Goal: Task Accomplishment & Management: Manage account settings

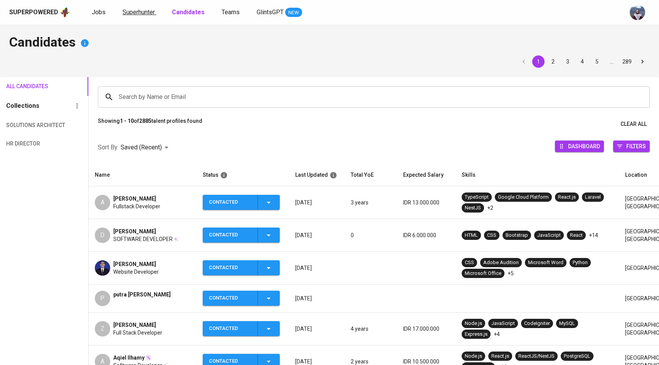
click at [135, 8] on span "Superhunter" at bounding box center [139, 11] width 32 height 7
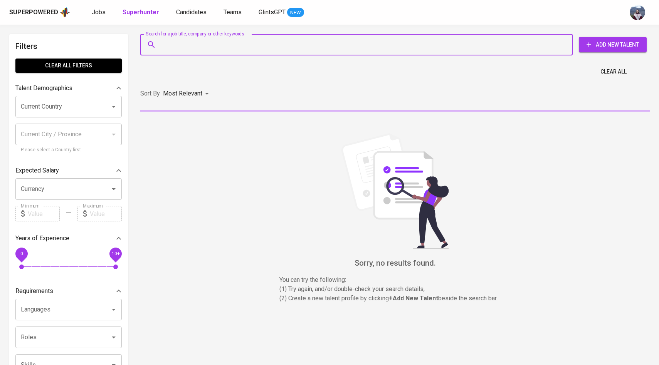
click at [187, 48] on input "Search for a job title, company or other keywords" at bounding box center [358, 44] width 399 height 15
paste input "[EMAIL_ADDRESS][DOMAIN_NAME]"
type input "[EMAIL_ADDRESS][DOMAIN_NAME]"
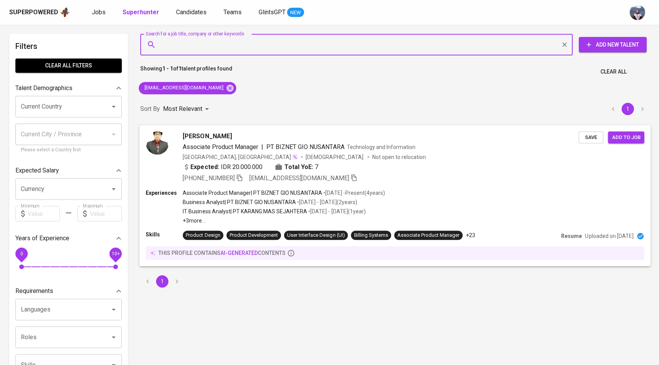
click at [168, 139] on img at bounding box center [157, 142] width 23 height 23
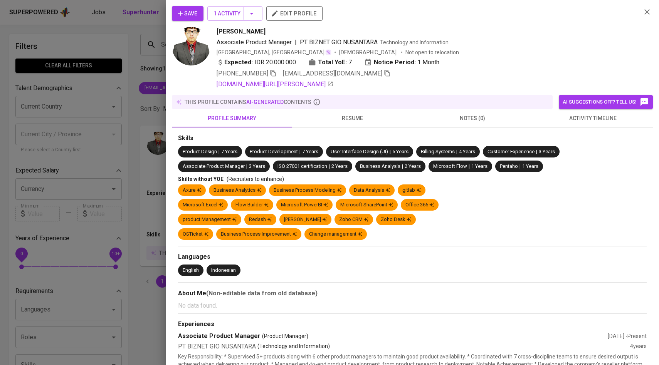
click at [580, 116] on span "activity timeline" at bounding box center [592, 119] width 111 height 10
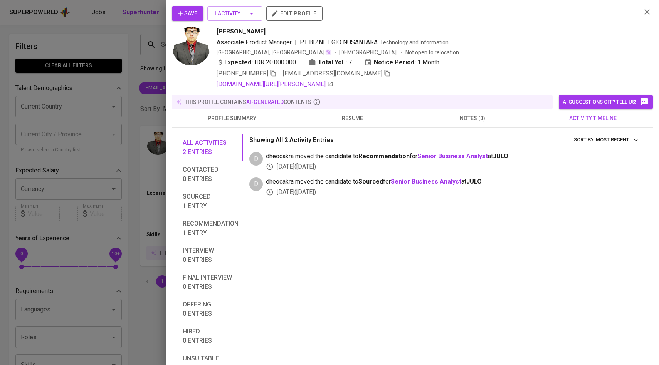
click at [196, 12] on span "Save" at bounding box center [187, 14] width 19 height 10
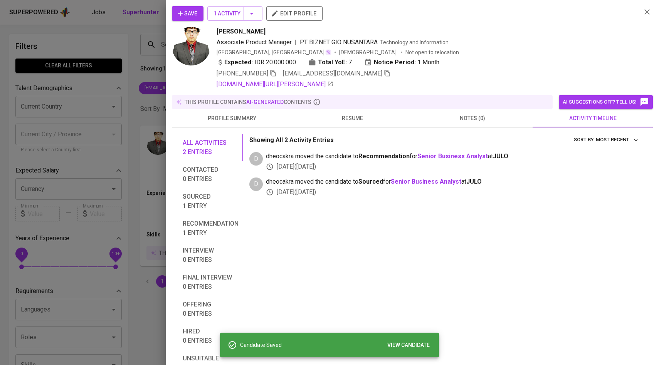
click at [153, 75] on div at bounding box center [329, 182] width 659 height 365
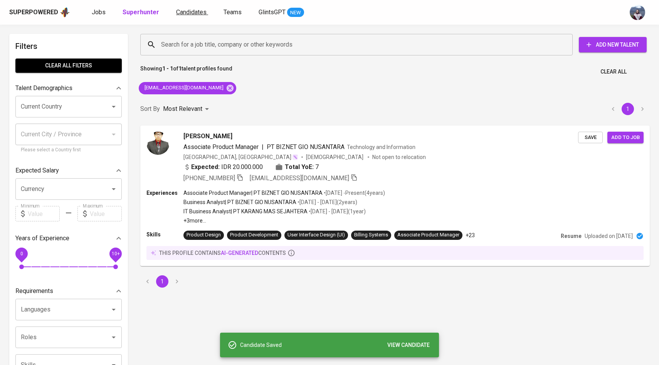
click at [185, 15] on span "Candidates" at bounding box center [191, 11] width 30 height 7
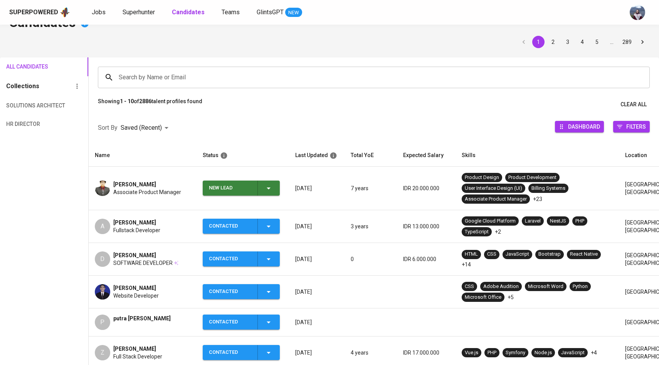
scroll to position [29, 0]
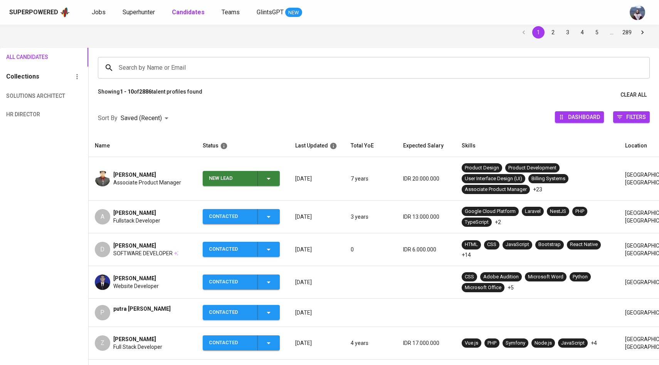
click at [267, 178] on icon "button" at bounding box center [268, 178] width 9 height 9
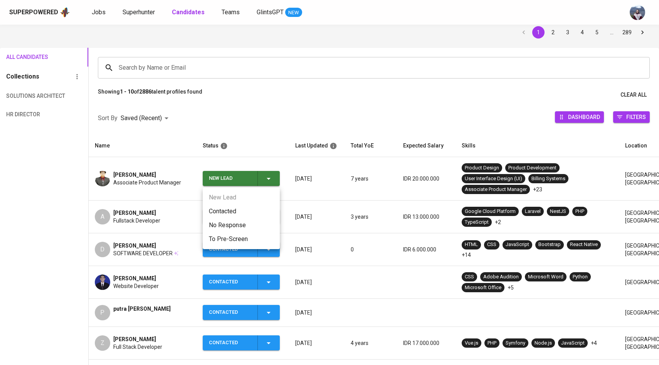
click at [239, 210] on li "Contacted" at bounding box center [241, 212] width 77 height 14
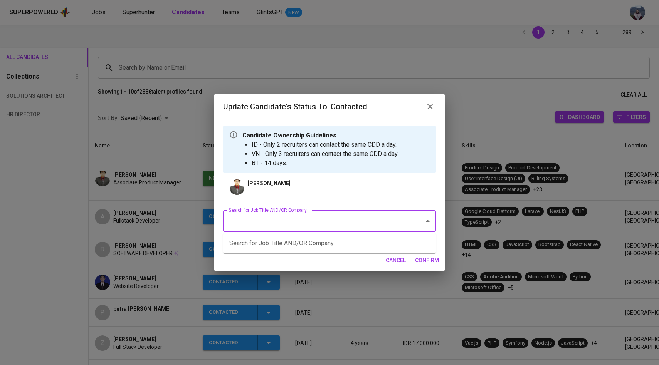
click at [297, 222] on input "Search for Job Title AND/OR Company" at bounding box center [319, 221] width 184 height 15
type input "a"
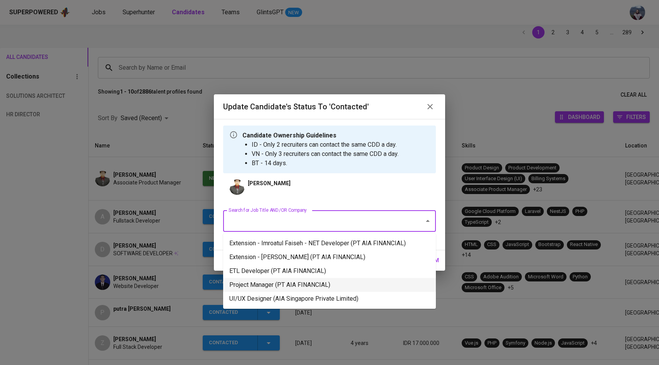
click at [325, 288] on li "Project Manager (PT AIA FINANCIAL)" at bounding box center [329, 285] width 213 height 14
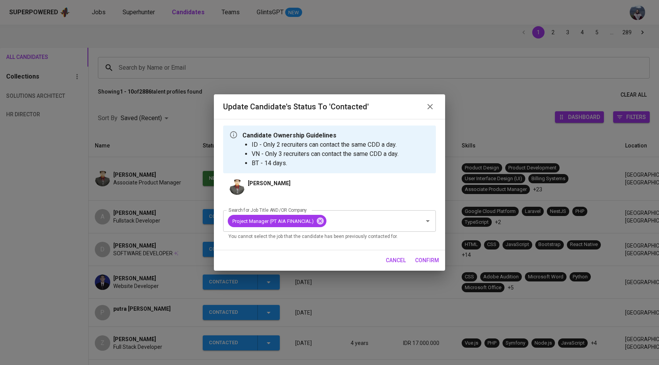
click at [423, 259] on span "confirm" at bounding box center [427, 261] width 24 height 10
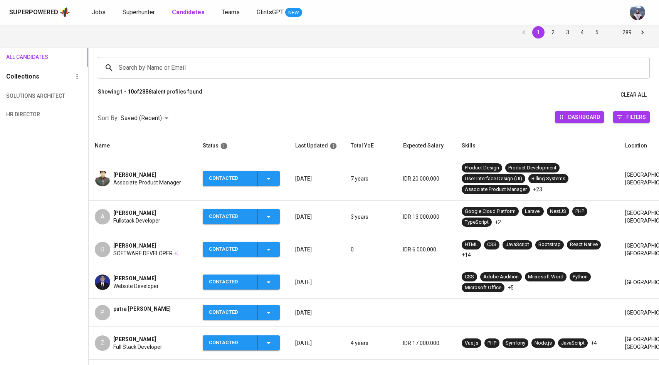
click at [272, 178] on icon "button" at bounding box center [268, 178] width 9 height 9
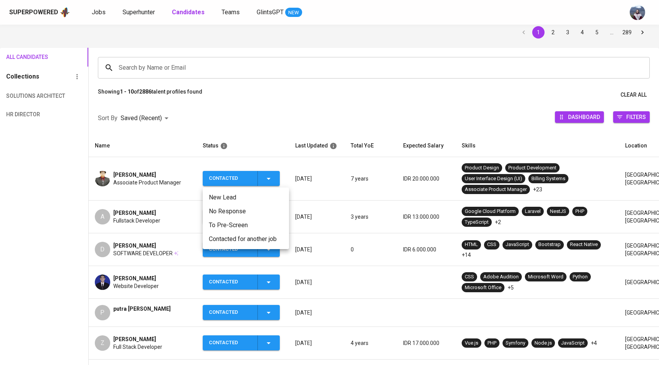
click at [260, 236] on li "Contacted for another job" at bounding box center [246, 239] width 86 height 14
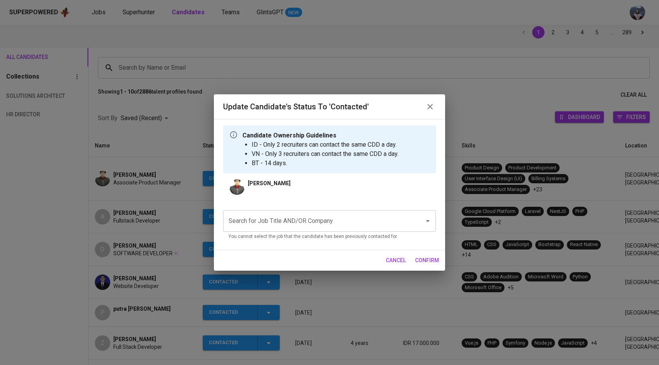
click at [288, 225] on input "Search for Job Title AND/OR Company" at bounding box center [319, 221] width 184 height 15
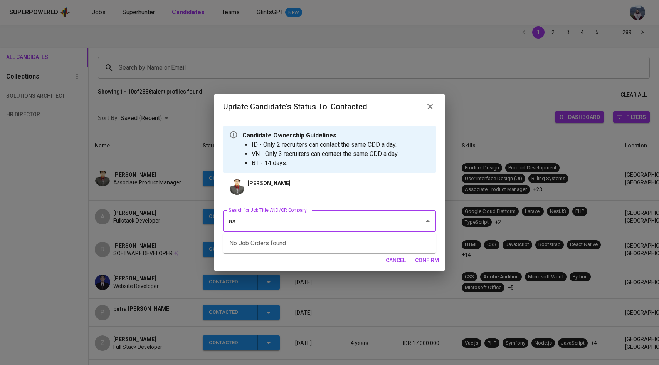
type input "a"
type input "T"
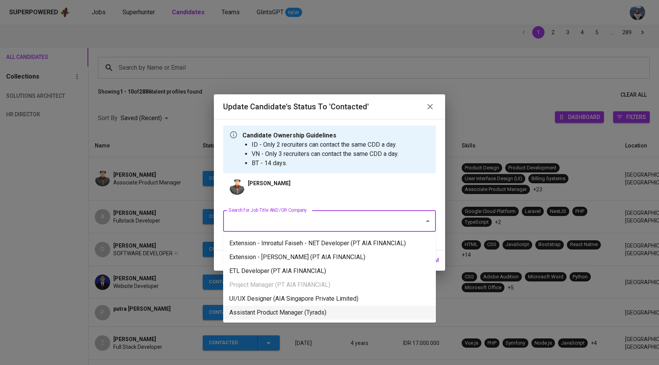
click at [323, 315] on li "Assistant Product Manager (Tyrads)" at bounding box center [329, 313] width 213 height 14
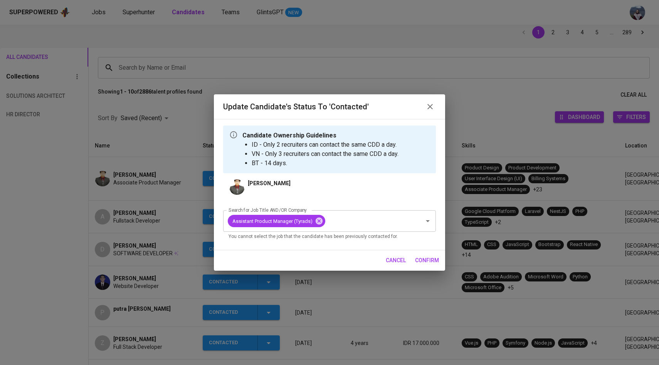
click at [430, 258] on span "confirm" at bounding box center [427, 261] width 24 height 10
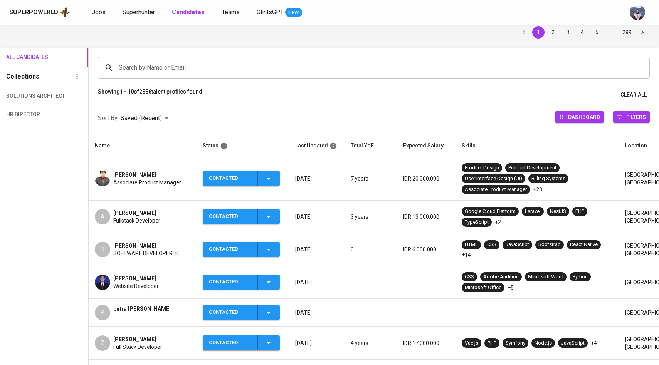
click at [134, 13] on span "Superhunter" at bounding box center [139, 11] width 32 height 7
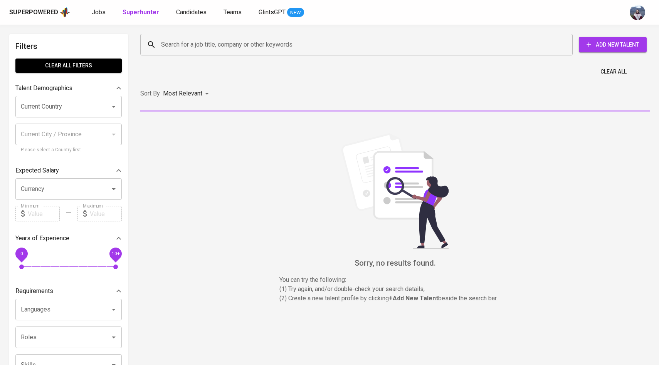
click at [168, 44] on input "Search for a job title, company or other keywords" at bounding box center [358, 44] width 399 height 15
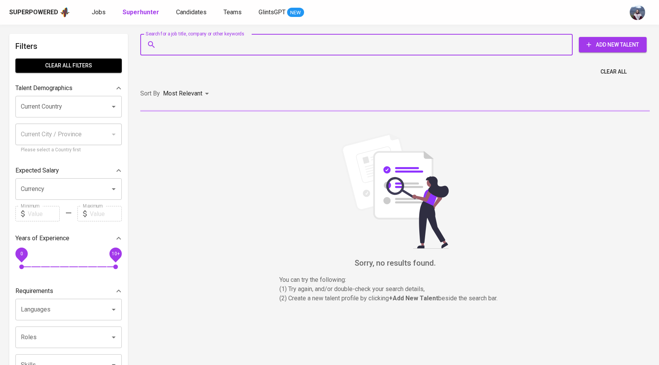
paste input "[EMAIL_ADDRESS][DOMAIN_NAME]"
type input "[EMAIL_ADDRESS][DOMAIN_NAME]"
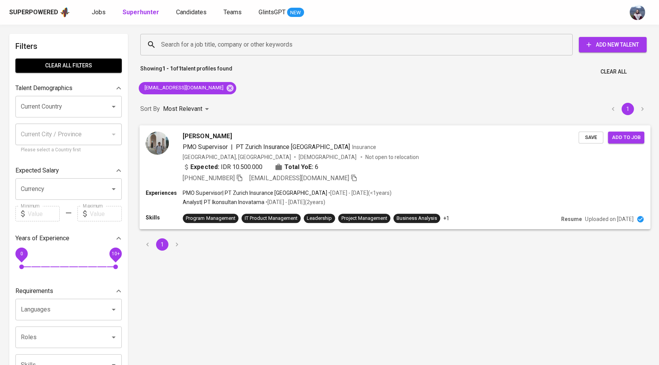
click at [170, 149] on div "Taufik DIRGA VASA PMO Supervisor | PT Zurich Insurance Indonesia Insurance Indo…" at bounding box center [362, 156] width 433 height 51
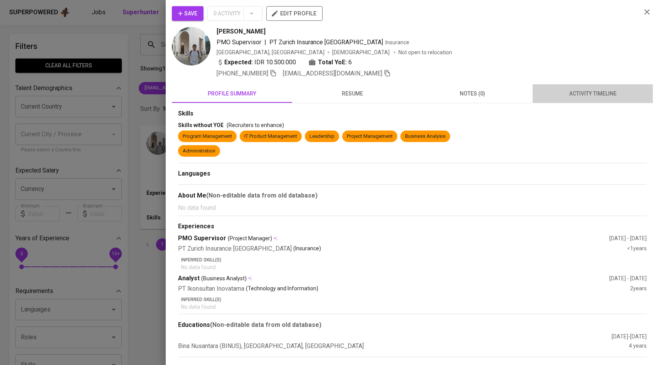
click at [570, 91] on span "activity timeline" at bounding box center [592, 94] width 111 height 10
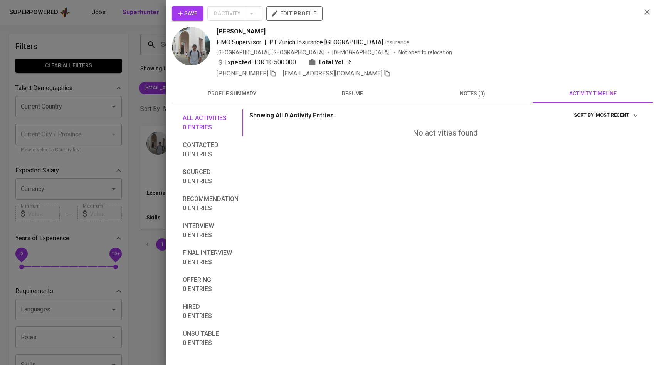
click at [363, 91] on span "resume" at bounding box center [352, 94] width 111 height 10
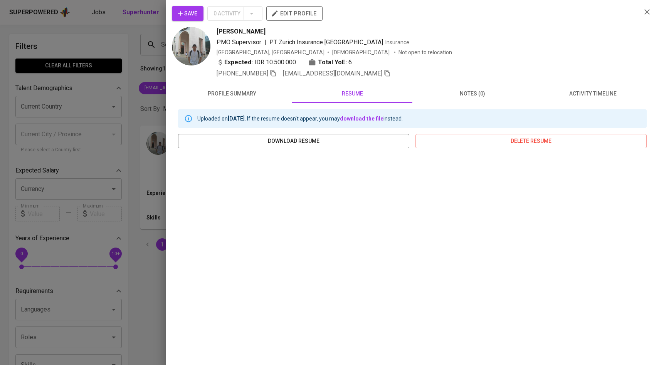
click at [602, 92] on span "activity timeline" at bounding box center [592, 94] width 111 height 10
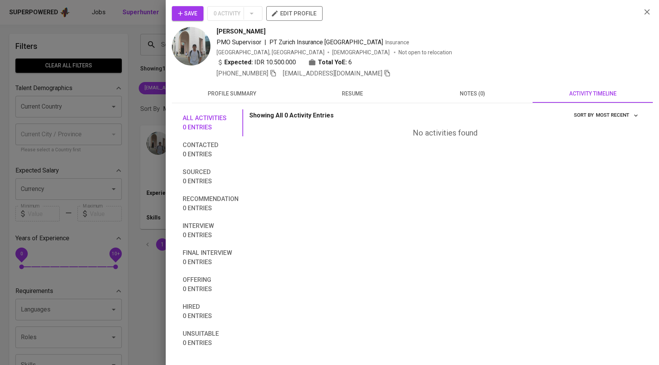
click at [338, 93] on span "resume" at bounding box center [352, 94] width 111 height 10
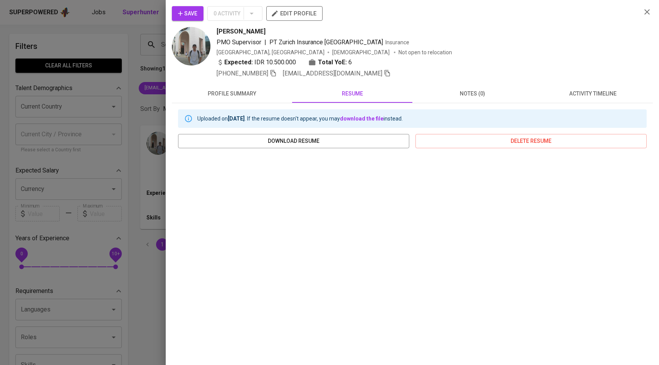
click at [195, 15] on span "Save" at bounding box center [187, 14] width 19 height 10
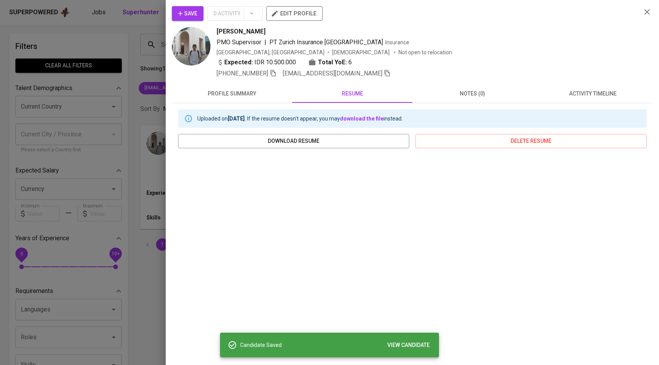
click at [126, 113] on div at bounding box center [329, 182] width 659 height 365
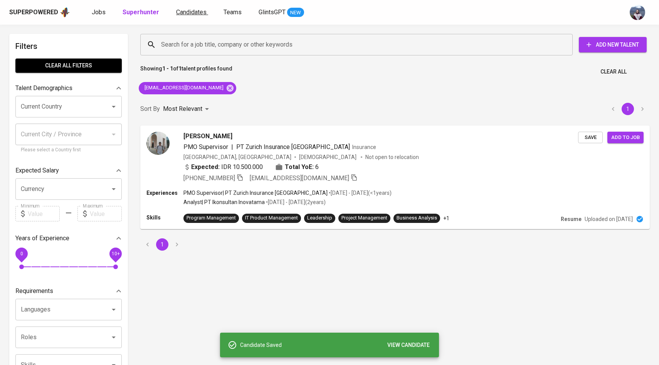
click at [193, 15] on span "Candidates" at bounding box center [191, 11] width 30 height 7
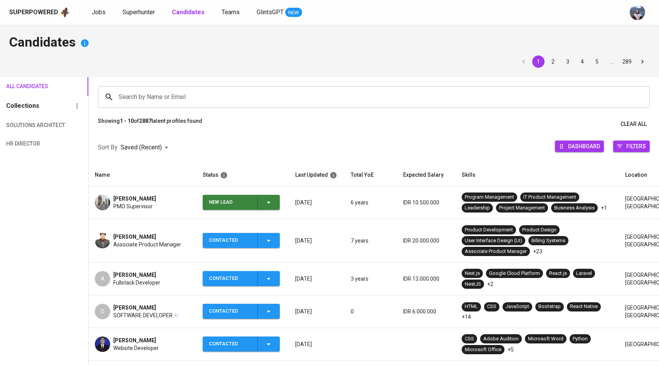
click at [268, 206] on icon "button" at bounding box center [268, 202] width 9 height 9
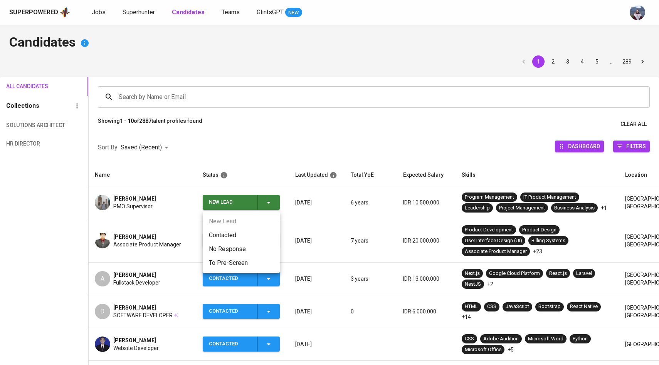
click at [229, 234] on li "Contacted" at bounding box center [241, 236] width 77 height 14
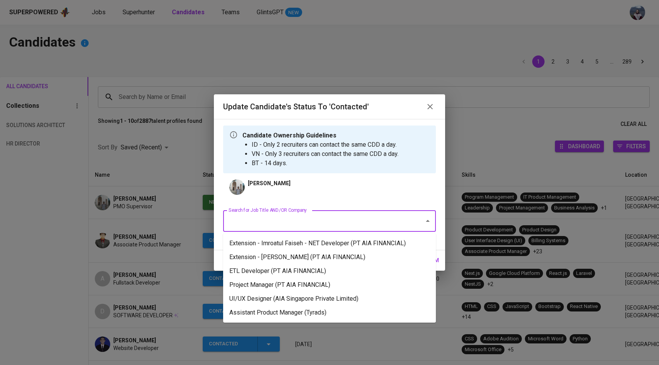
click at [291, 227] on input "Search for Job Title AND/OR Company" at bounding box center [319, 221] width 184 height 15
click at [276, 284] on li "Project Manager (PT AIA FINANCIAL)" at bounding box center [329, 285] width 213 height 14
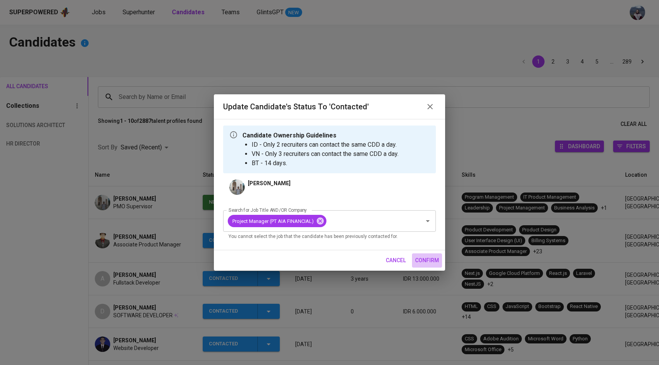
click at [432, 257] on span "confirm" at bounding box center [427, 261] width 24 height 10
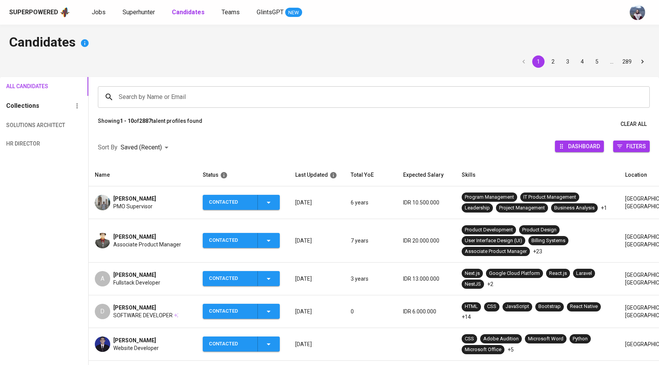
click at [107, 206] on img at bounding box center [102, 202] width 15 height 15
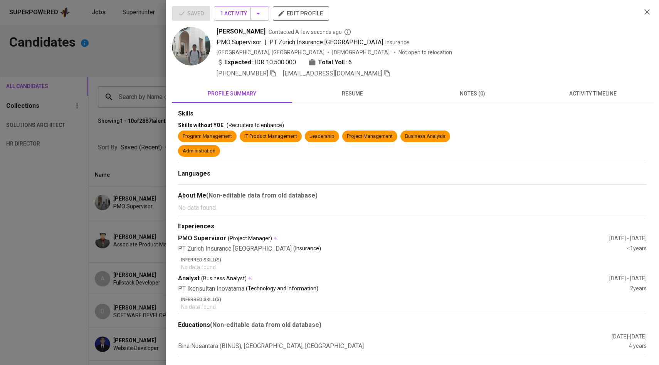
click at [347, 96] on span "resume" at bounding box center [352, 94] width 111 height 10
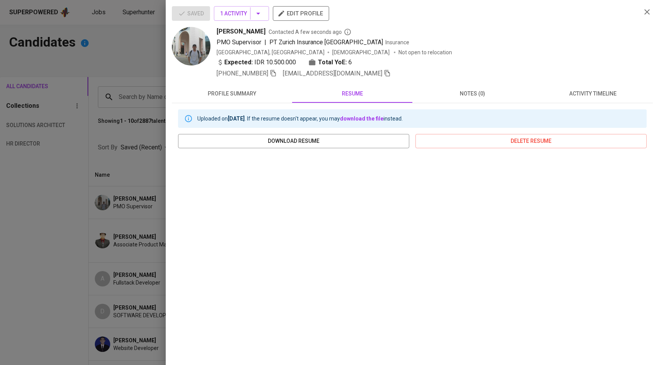
click at [132, 134] on div at bounding box center [329, 182] width 659 height 365
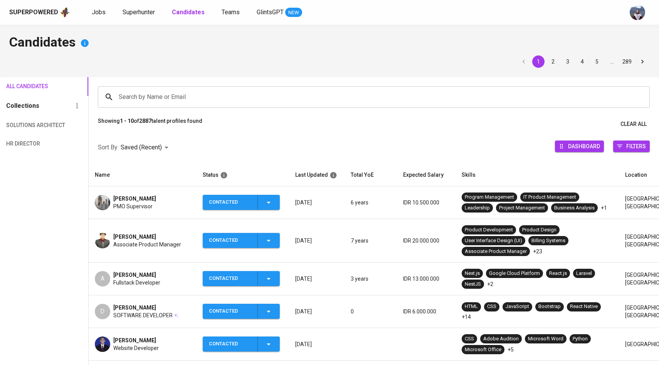
click at [113, 196] on div "[PERSON_NAME] [PERSON_NAME] PMO Supervisor" at bounding box center [143, 202] width 96 height 15
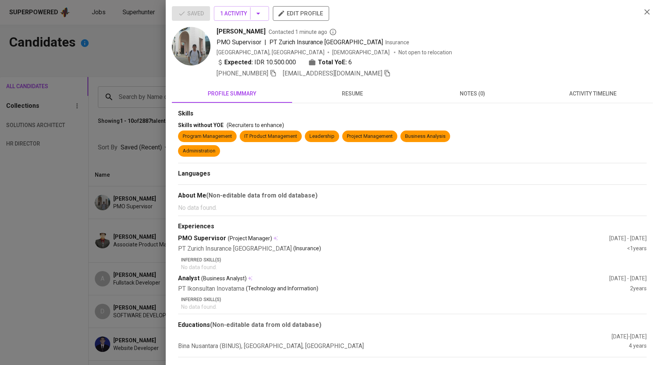
click at [575, 89] on span "activity timeline" at bounding box center [592, 94] width 111 height 10
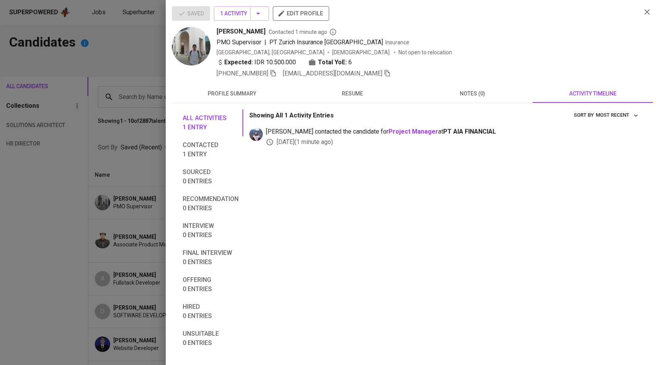
click at [115, 182] on div at bounding box center [329, 182] width 659 height 365
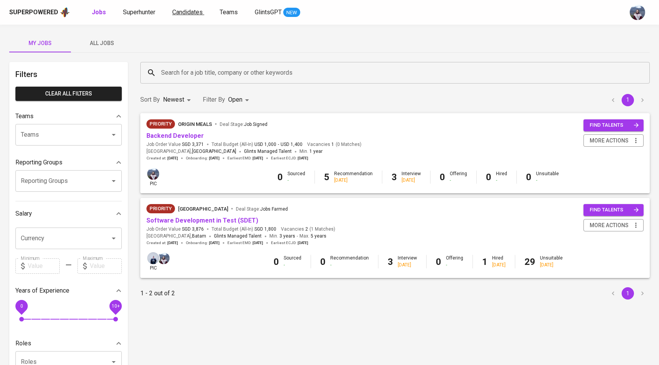
click at [180, 16] on link "Candidates" at bounding box center [188, 13] width 32 height 10
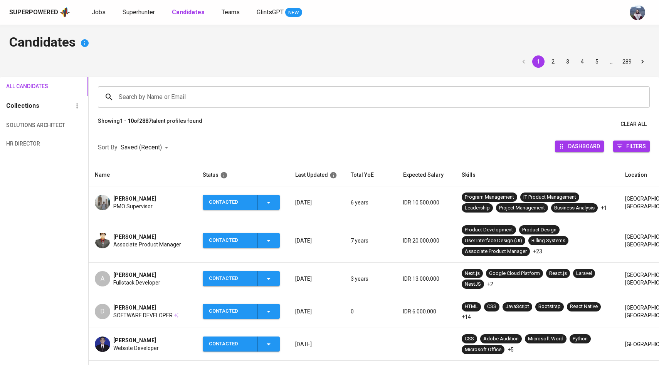
click at [163, 105] on div "Search by Name or Email" at bounding box center [374, 97] width 552 height 22
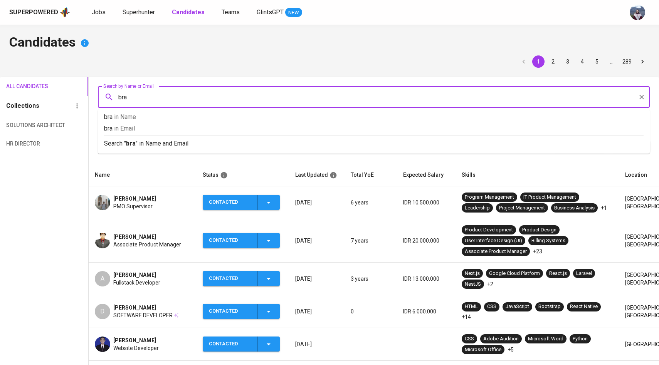
type input "[PERSON_NAME]"
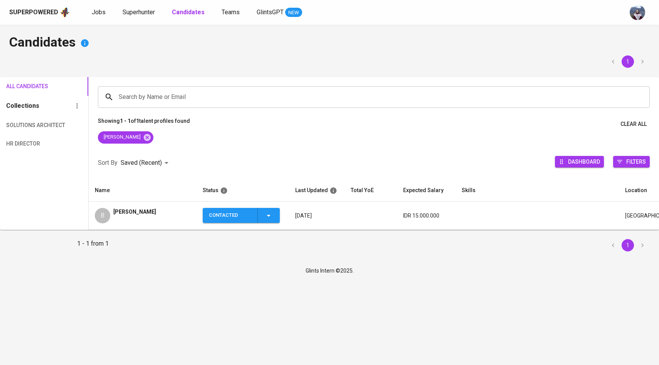
click at [109, 223] on div "B" at bounding box center [102, 215] width 15 height 15
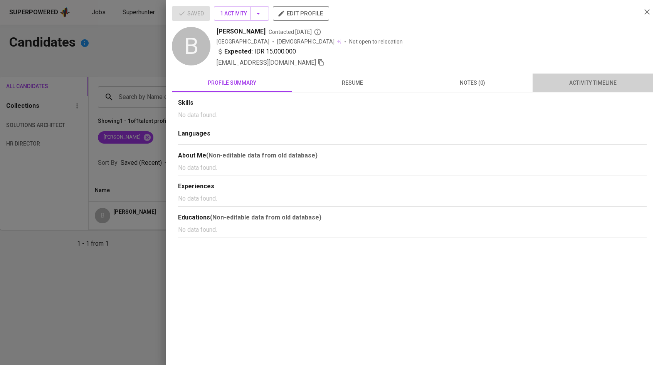
click at [598, 84] on span "activity timeline" at bounding box center [592, 83] width 111 height 10
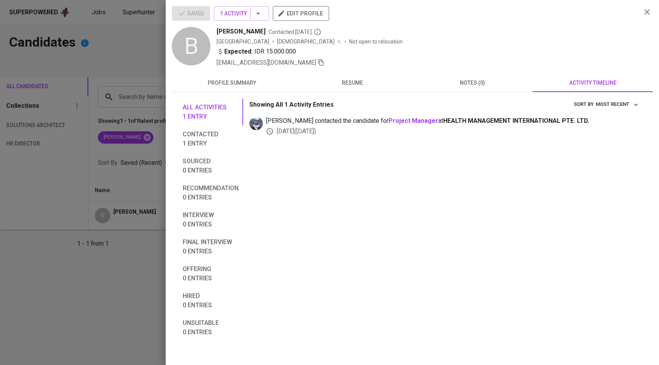
click at [146, 142] on div at bounding box center [329, 182] width 659 height 365
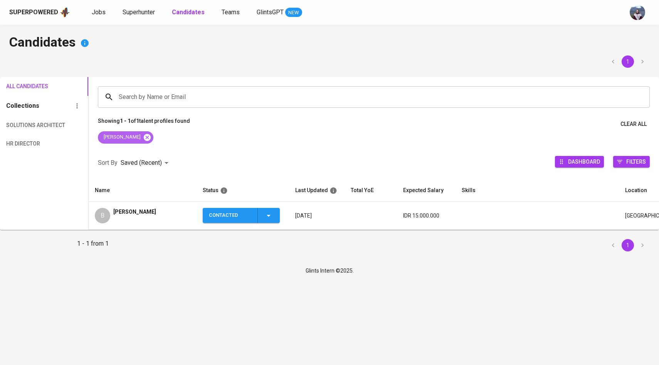
click at [143, 137] on icon at bounding box center [146, 137] width 7 height 7
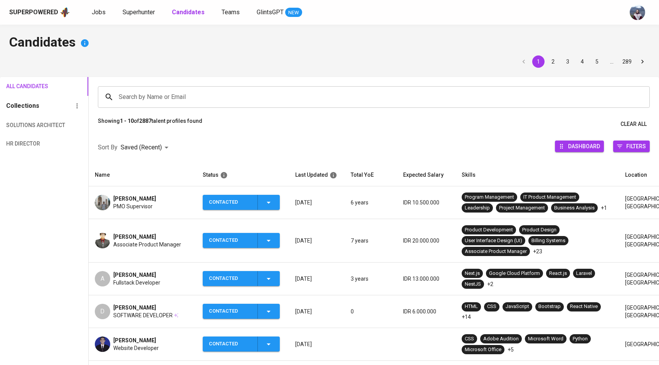
click at [113, 201] on div "[PERSON_NAME] [PERSON_NAME] PMO Supervisor" at bounding box center [143, 202] width 96 height 15
